Goal: Find specific page/section: Find specific page/section

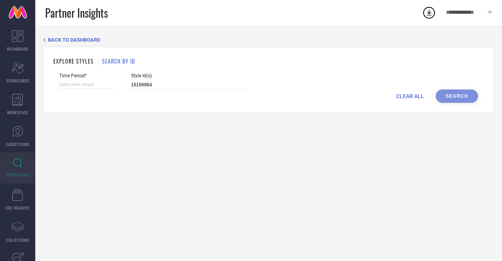
click at [78, 86] on input at bounding box center [86, 84] width 54 height 8
select select "8"
select select "2025"
select select "9"
select select "2025"
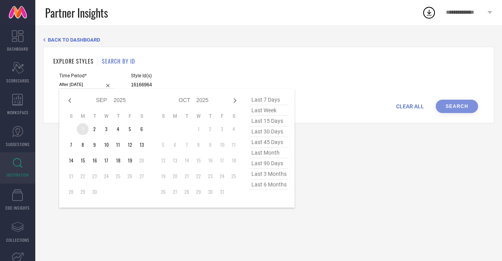
click at [80, 130] on td "1" at bounding box center [83, 129] width 12 height 12
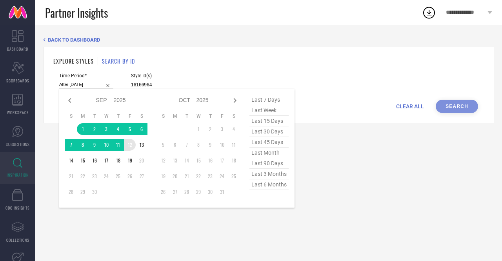
type input "[DATE] to [DATE]"
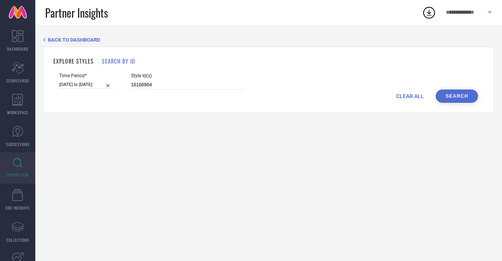
type input "16166964"
click at [444, 97] on button "Search" at bounding box center [456, 95] width 42 height 13
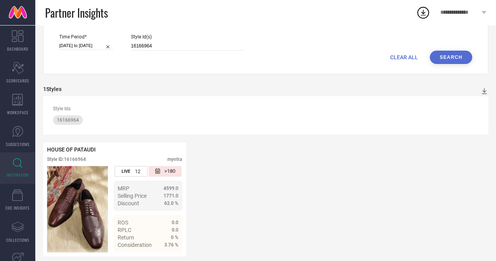
scroll to position [49, 0]
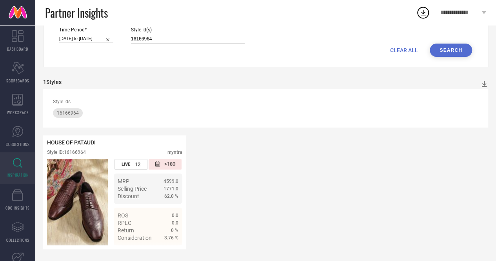
click at [165, 38] on input "16166964" at bounding box center [188, 38] width 114 height 9
paste input "31251248"
click at [435, 47] on button "Search" at bounding box center [451, 50] width 42 height 13
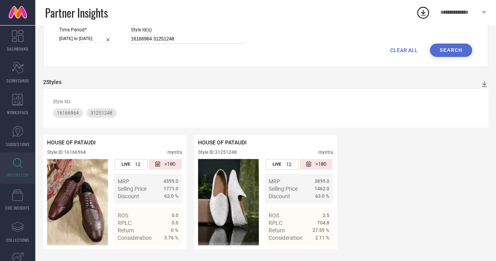
drag, startPoint x: 187, startPoint y: 34, endPoint x: 150, endPoint y: 37, distance: 37.0
click at [150, 37] on input "16166964 31251248" at bounding box center [188, 38] width 114 height 9
type input "1"
drag, startPoint x: 451, startPoint y: 49, endPoint x: 442, endPoint y: 50, distance: 9.0
click at [442, 50] on button "Search" at bounding box center [451, 50] width 42 height 13
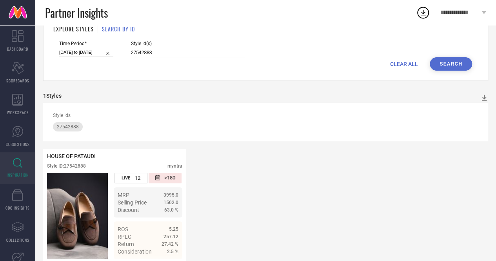
scroll to position [33, 0]
drag, startPoint x: 158, startPoint y: 51, endPoint x: 111, endPoint y: 62, distance: 48.9
click at [111, 62] on form "Time Period* [DATE] to [DATE] Style Id(s) 27542888 CLEAR ALL Search" at bounding box center [265, 55] width 424 height 30
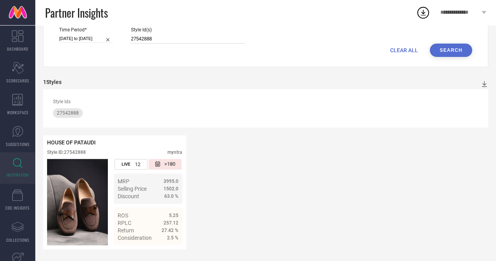
scroll to position [49, 0]
click at [464, 44] on button "Search" at bounding box center [451, 50] width 42 height 13
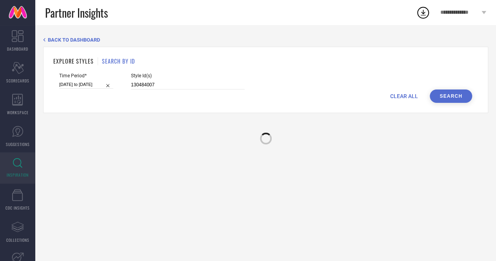
scroll to position [0, 0]
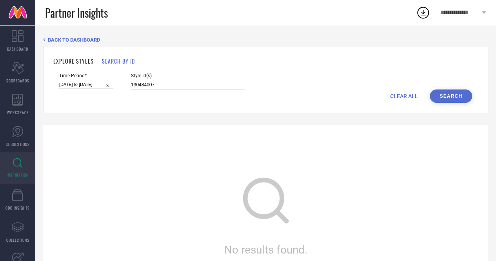
click at [152, 83] on input "130484007" at bounding box center [188, 84] width 114 height 9
click at [433, 99] on button "Search" at bounding box center [451, 95] width 42 height 13
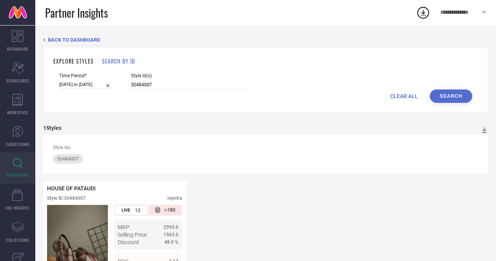
scroll to position [49, 0]
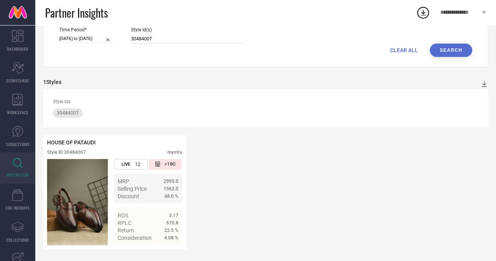
click at [161, 39] on input "30484007" at bounding box center [188, 38] width 114 height 9
paste input "5066914"
type input "35066914"
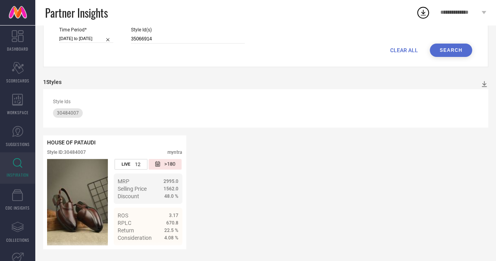
click at [447, 53] on button "Search" at bounding box center [451, 50] width 42 height 13
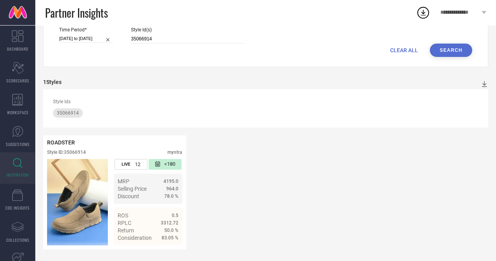
click at [86, 34] on input "[DATE] to [DATE]" at bounding box center [86, 38] width 54 height 8
select select "8"
select select "2025"
select select "9"
select select "2025"
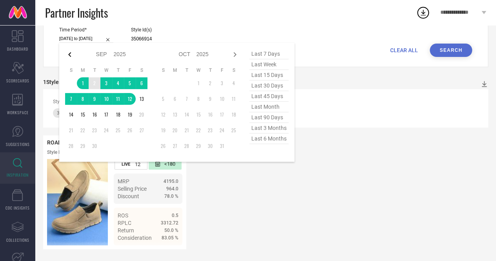
click at [69, 53] on icon at bounding box center [69, 54] width 3 height 5
select select "7"
select select "2025"
select select "8"
select select "2025"
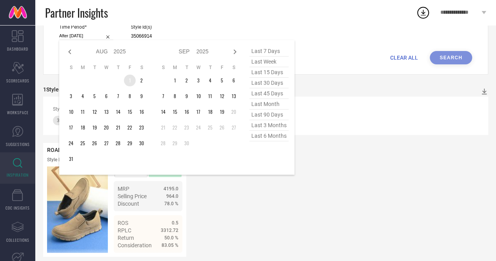
click at [128, 83] on td "1" at bounding box center [130, 80] width 12 height 12
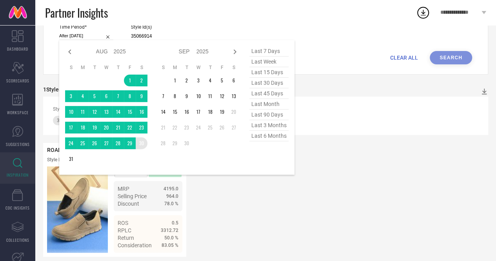
type input "[DATE] to [DATE]"
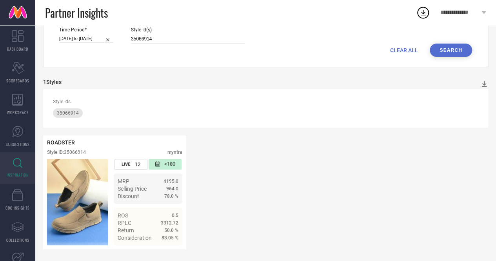
click at [453, 51] on button "Search" at bounding box center [451, 50] width 42 height 13
select select "7"
select select "2025"
select select "8"
select select "2025"
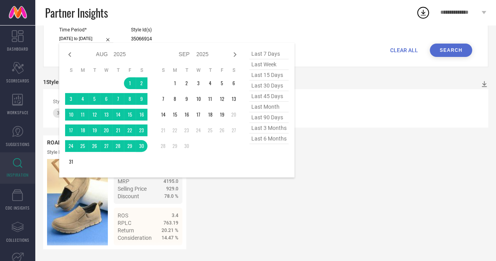
click at [86, 37] on input "[DATE] to [DATE]" at bounding box center [86, 38] width 54 height 8
click at [178, 82] on td "1" at bounding box center [175, 83] width 12 height 12
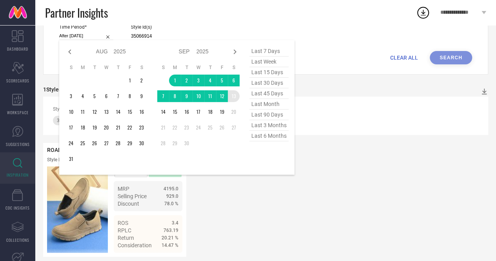
type input "[DATE] to [DATE]"
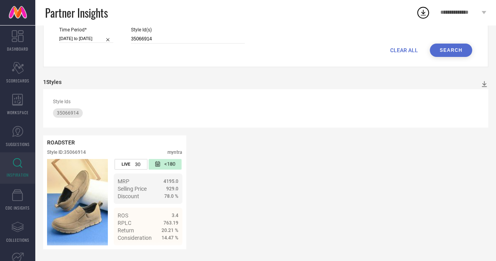
click at [459, 47] on button "Search" at bounding box center [451, 50] width 42 height 13
click at [163, 35] on input "35066914" at bounding box center [188, 38] width 114 height 9
paste input "22270448"
click at [444, 50] on button "Search" at bounding box center [451, 50] width 42 height 13
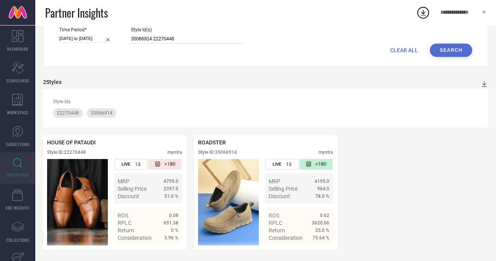
click at [199, 34] on input "35066914 22270448" at bounding box center [188, 38] width 114 height 9
paste input "21259448"
click at [446, 48] on button "Search" at bounding box center [451, 50] width 42 height 13
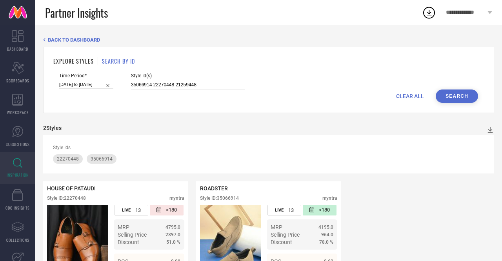
click at [446, 48] on div "EXPLORE STYLES SEARCH BY ID Time Period* [DATE] to [DATE] Style Id(s) 35066914 …" at bounding box center [268, 80] width 451 height 66
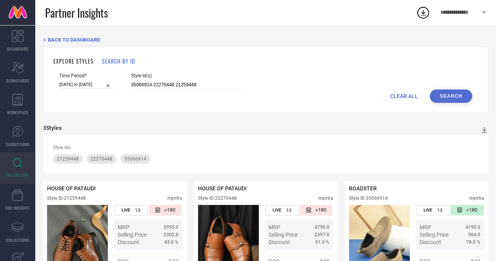
scroll to position [49, 0]
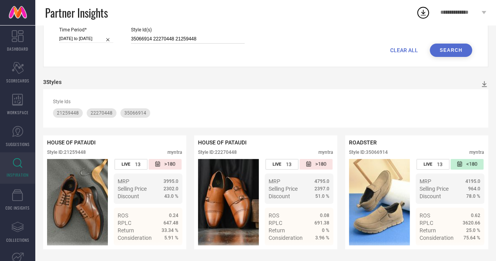
click at [214, 34] on input "35066914 22270448 21259448" at bounding box center [188, 38] width 114 height 9
paste input "23060328"
type input "35066914 22270448 21259448 23060328"
drag, startPoint x: 450, startPoint y: 44, endPoint x: 446, endPoint y: 44, distance: 3.9
click at [446, 44] on button "Search" at bounding box center [451, 50] width 42 height 13
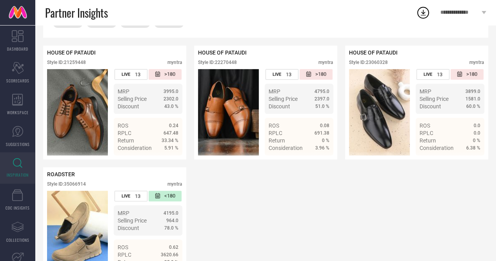
scroll to position [136, 0]
